Goal: Task Accomplishment & Management: Manage account settings

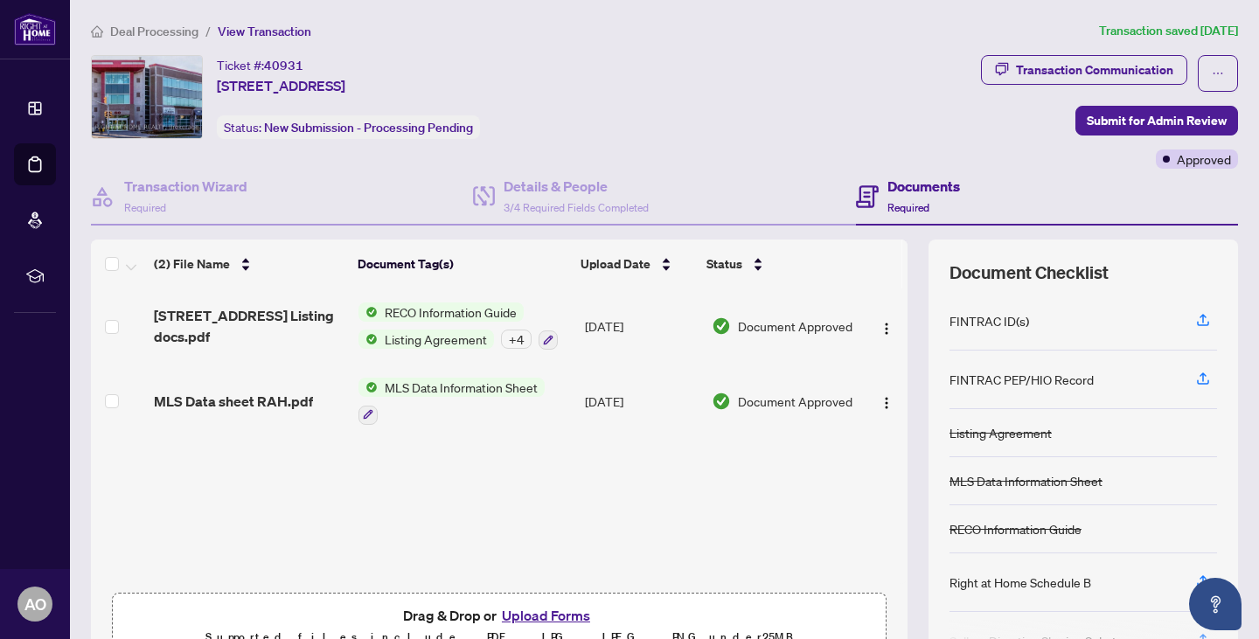
scroll to position [92, 0]
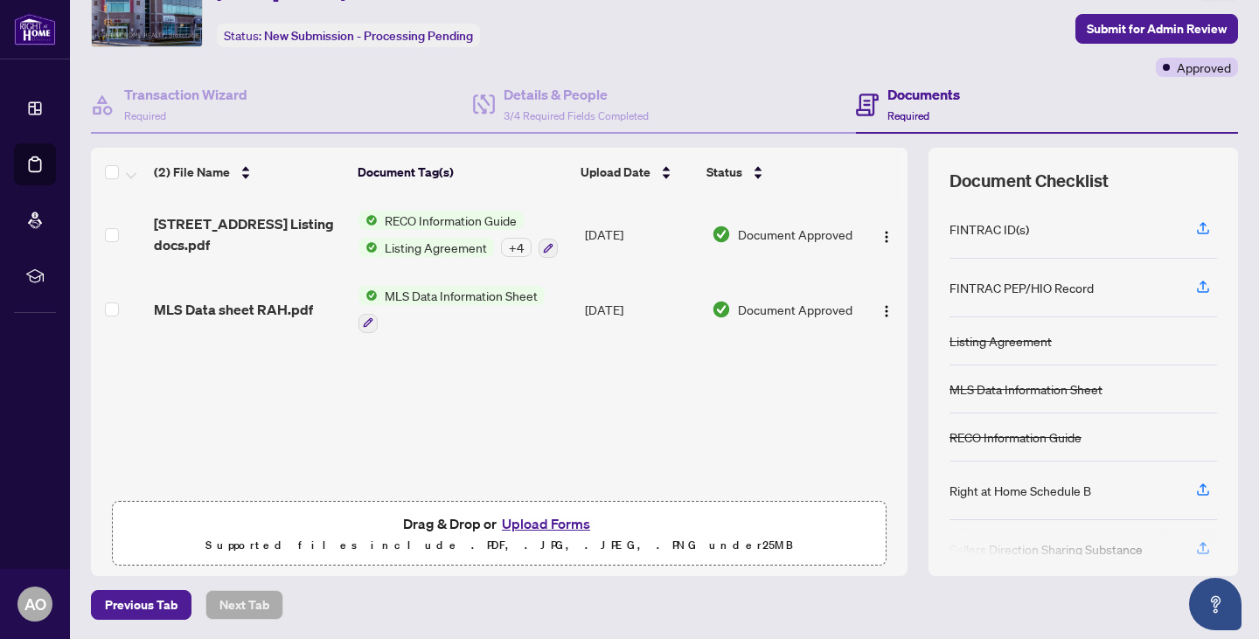
click at [532, 524] on button "Upload Forms" at bounding box center [545, 523] width 99 height 23
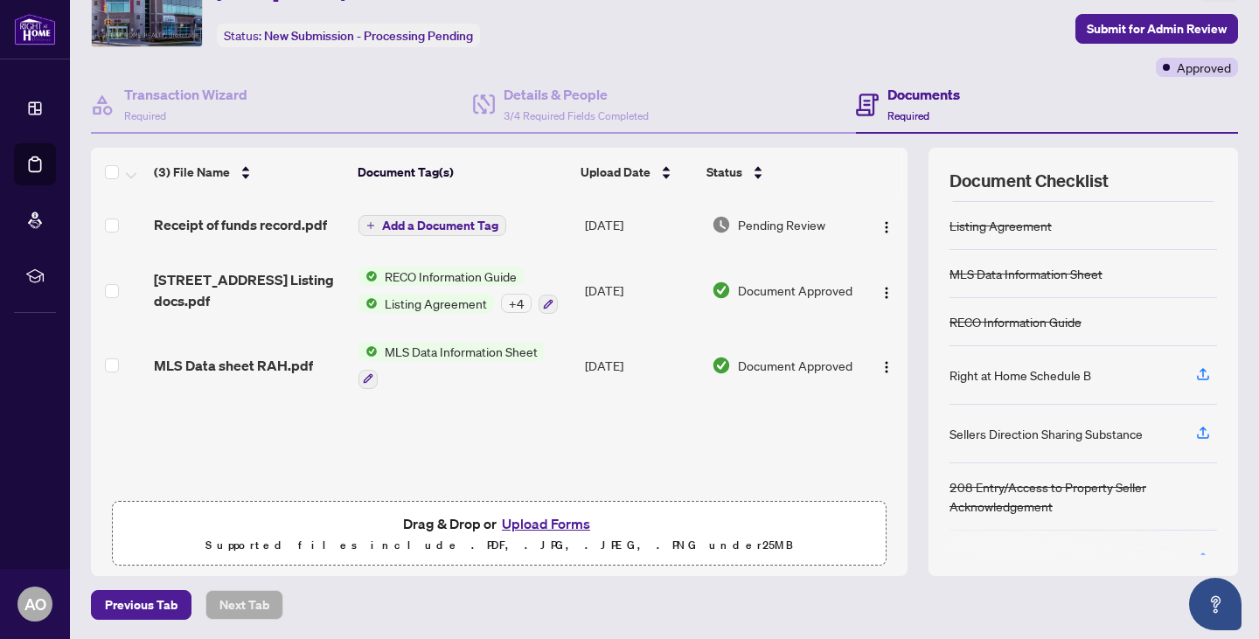
scroll to position [156, 0]
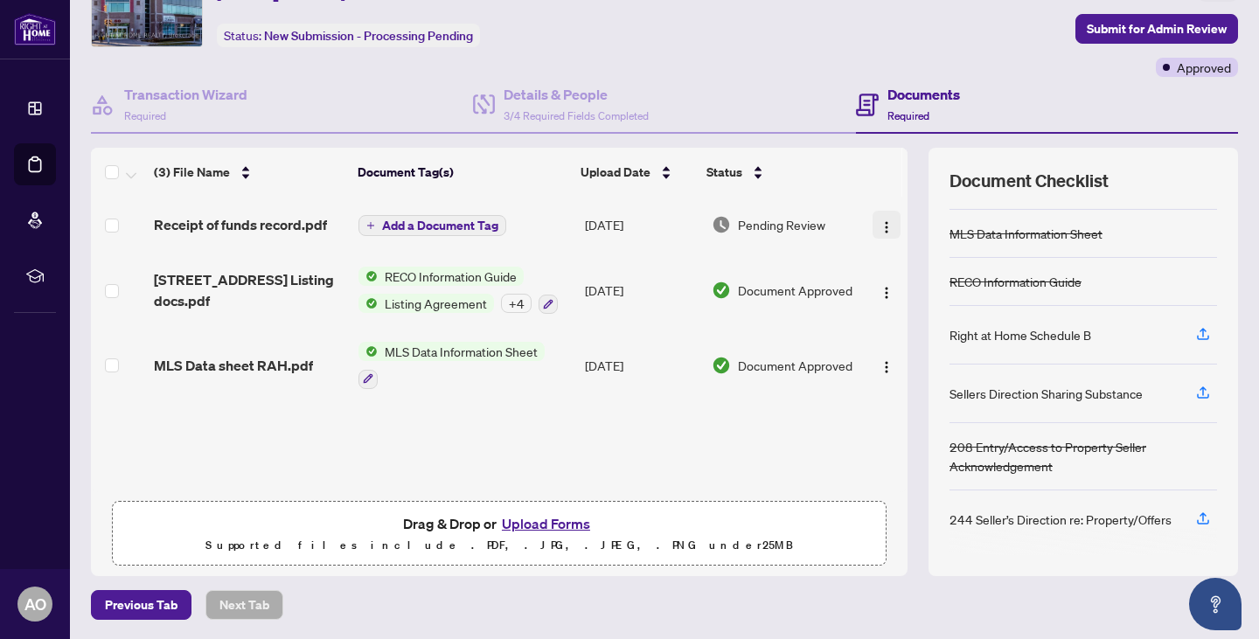
click at [879, 220] on img "button" at bounding box center [886, 227] width 14 height 14
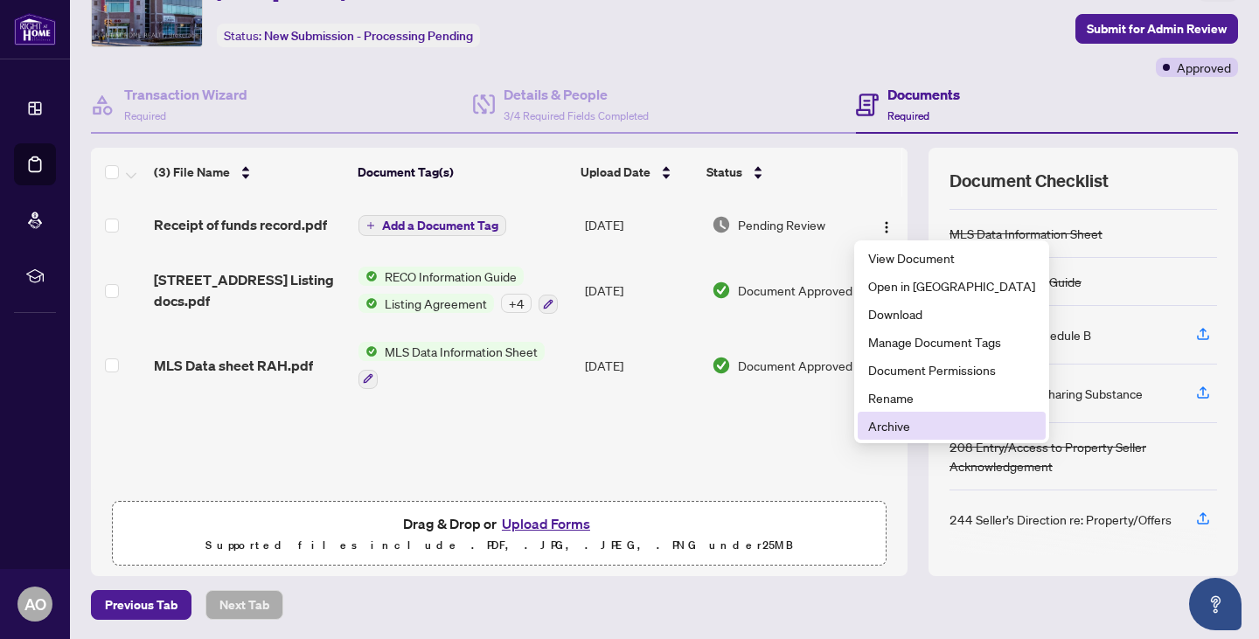
click at [871, 426] on span "Archive" at bounding box center [951, 425] width 167 height 19
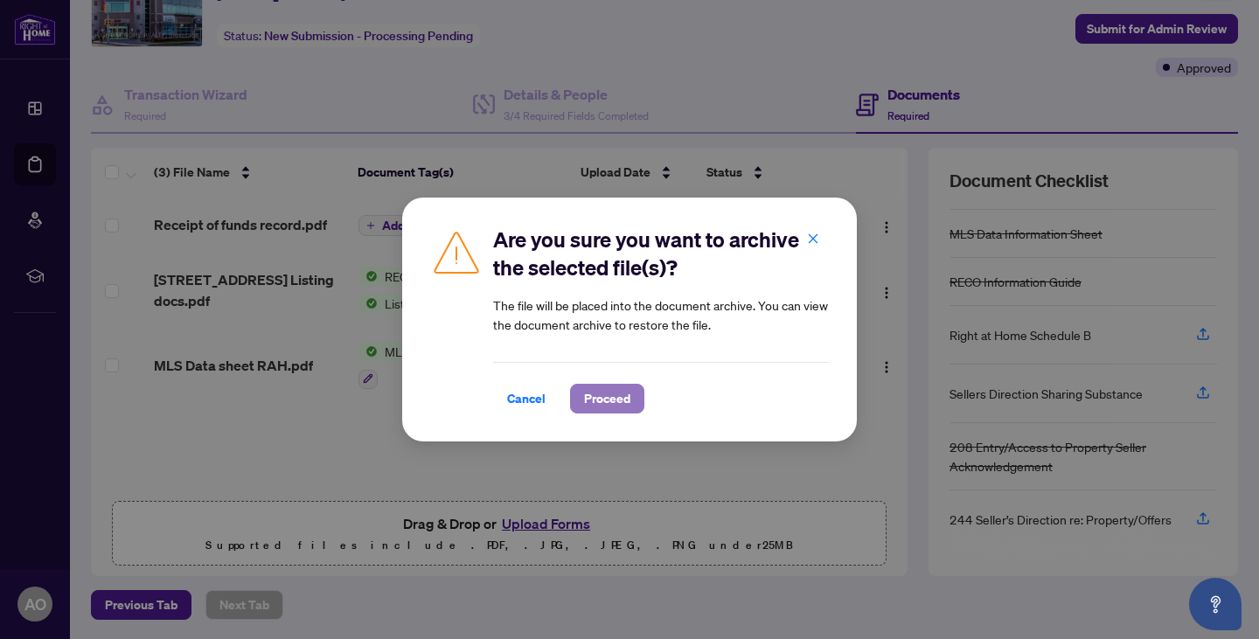
click at [611, 402] on span "Proceed" at bounding box center [607, 399] width 46 height 28
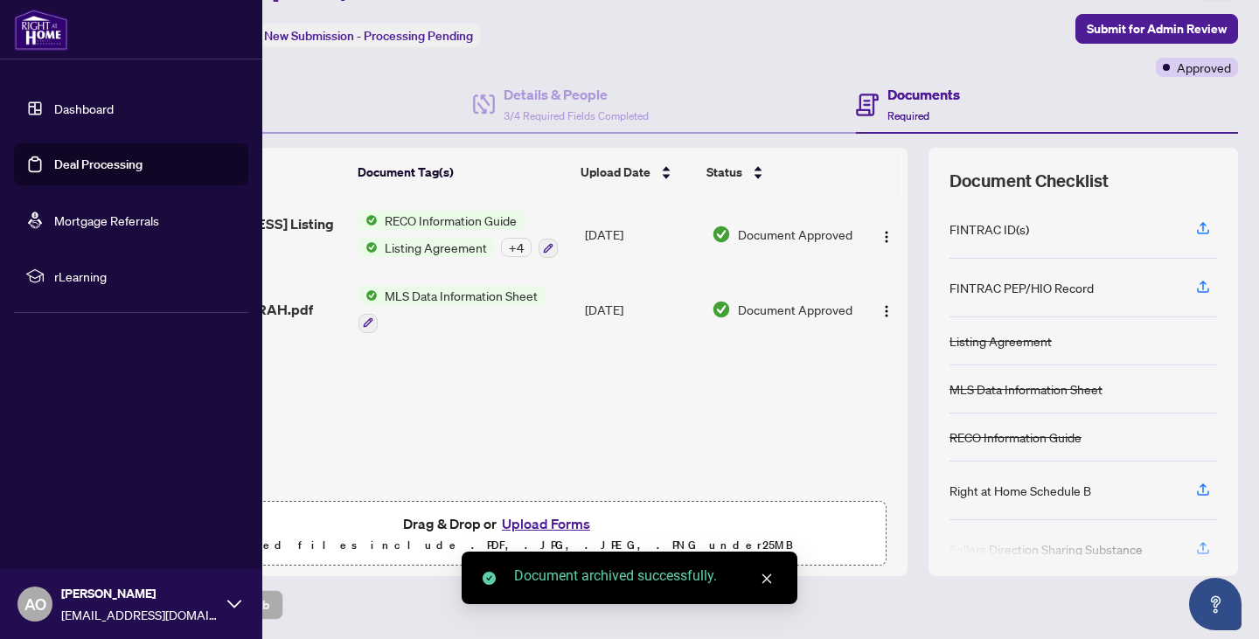
click at [76, 166] on link "Deal Processing" at bounding box center [98, 164] width 88 height 16
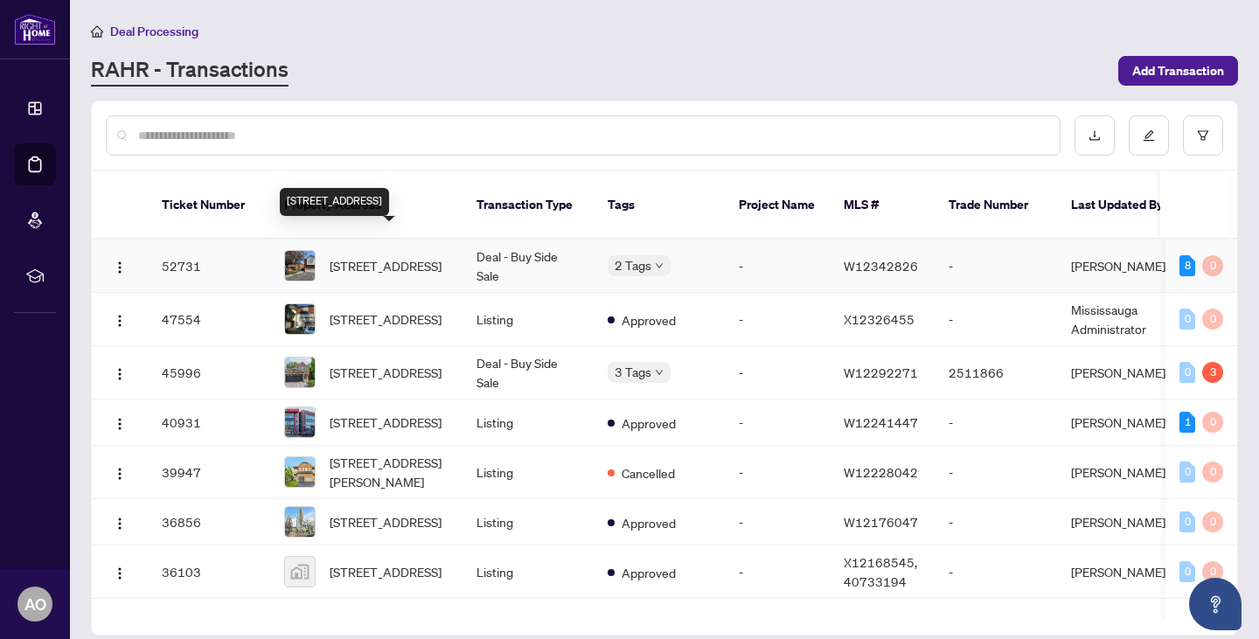
click at [405, 256] on span "[STREET_ADDRESS]" at bounding box center [386, 265] width 112 height 19
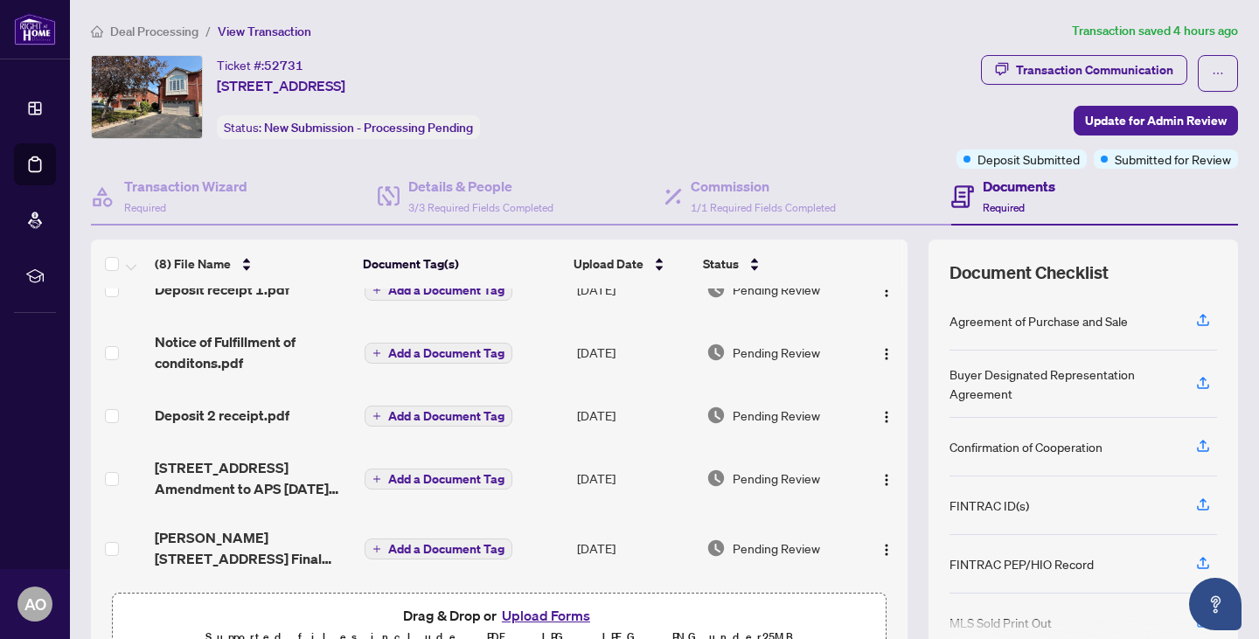
scroll to position [242, 0]
click at [538, 615] on button "Upload Forms" at bounding box center [545, 615] width 99 height 23
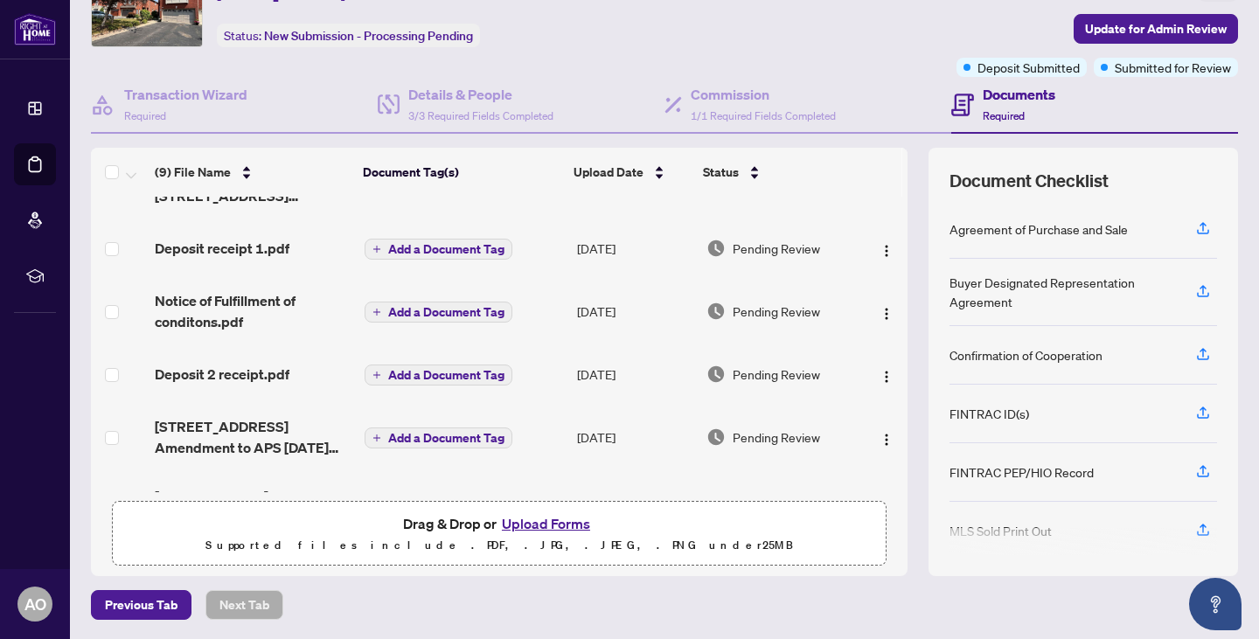
scroll to position [0, 0]
